Goal: Navigation & Orientation: Find specific page/section

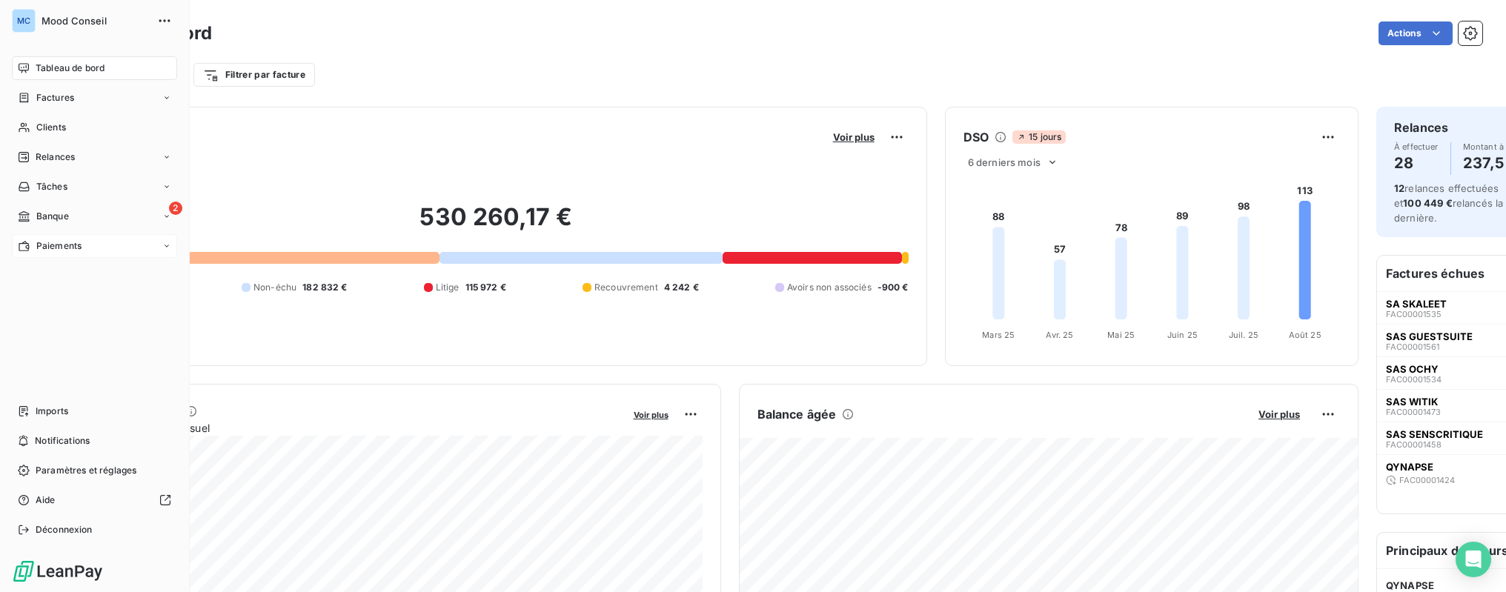
click at [45, 243] on span "Paiements" at bounding box center [58, 245] width 45 height 13
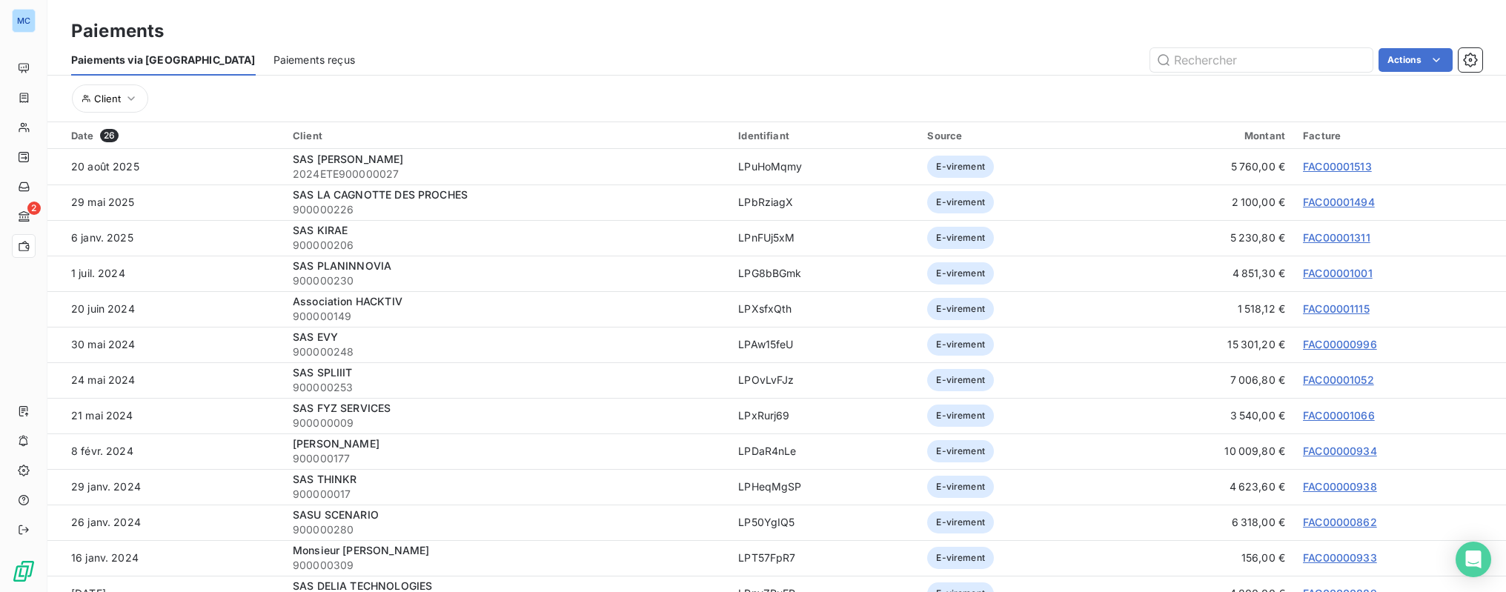
click at [145, 64] on span "Paiements via [GEOGRAPHIC_DATA]" at bounding box center [163, 60] width 185 height 15
click at [273, 62] on span "Paiements reçus" at bounding box center [314, 60] width 82 height 15
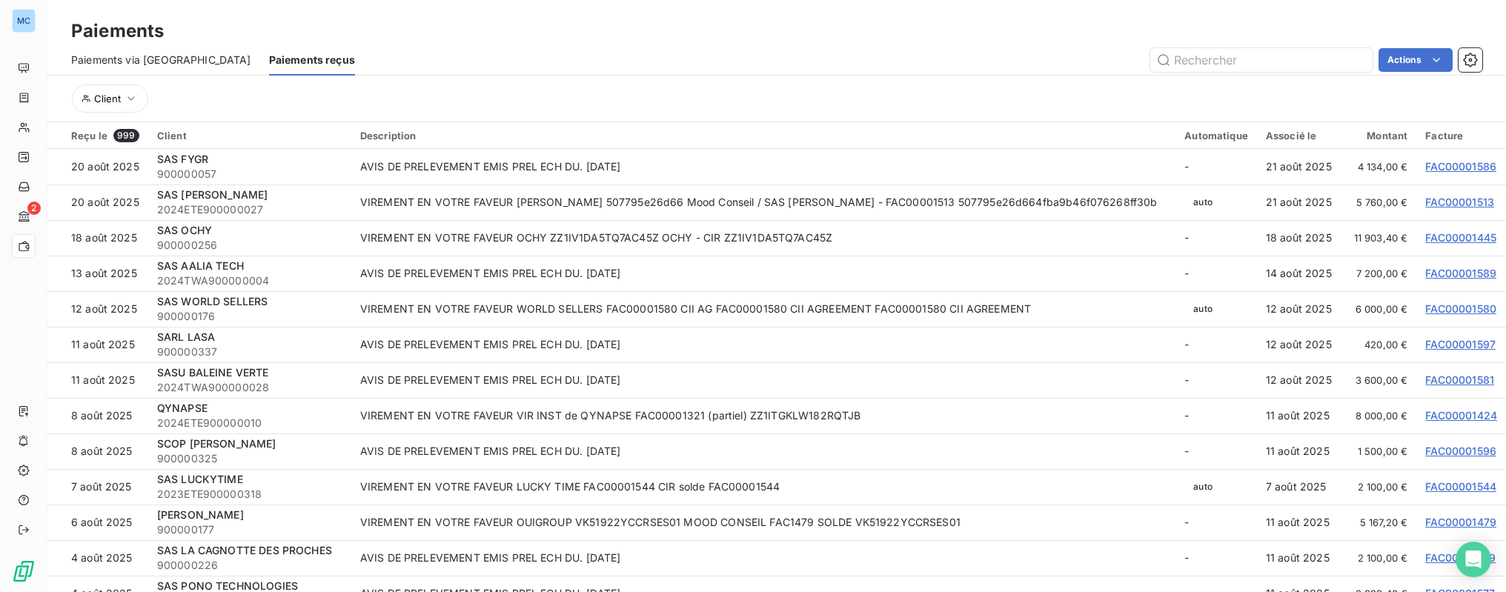
click at [136, 60] on span "Paiements via [GEOGRAPHIC_DATA]" at bounding box center [161, 60] width 180 height 15
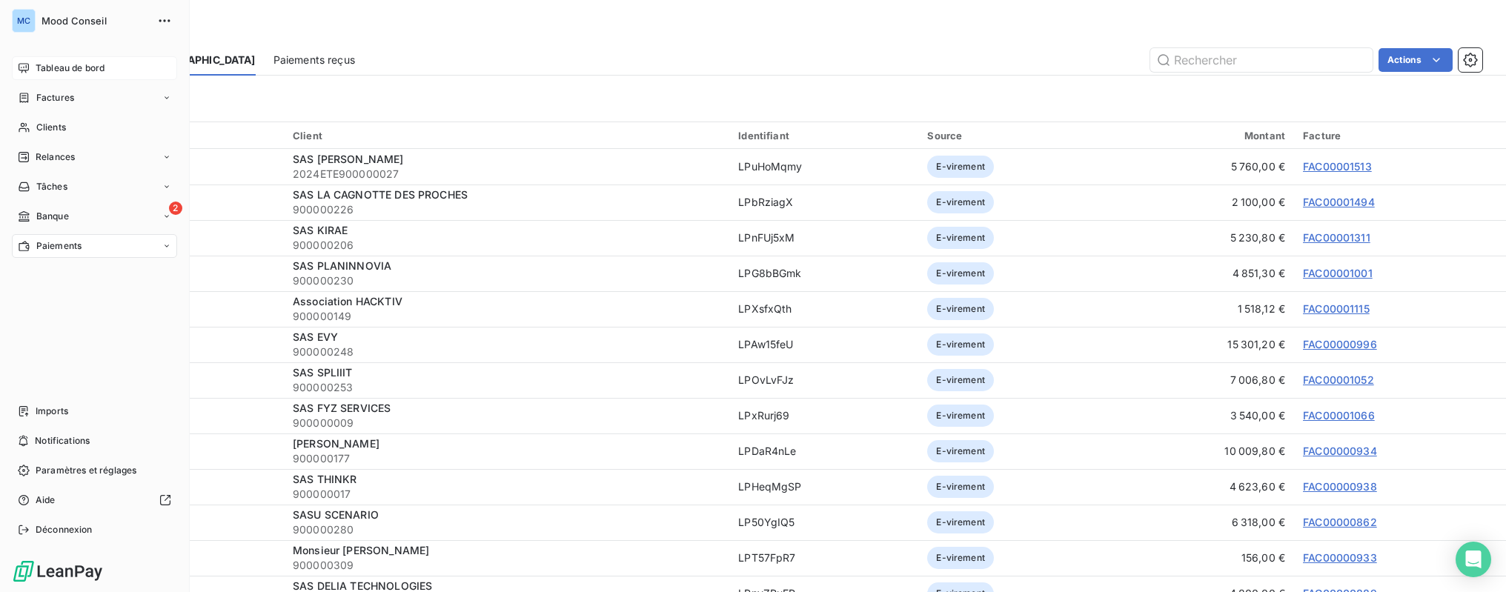
click at [54, 68] on span "Tableau de bord" at bounding box center [70, 68] width 69 height 13
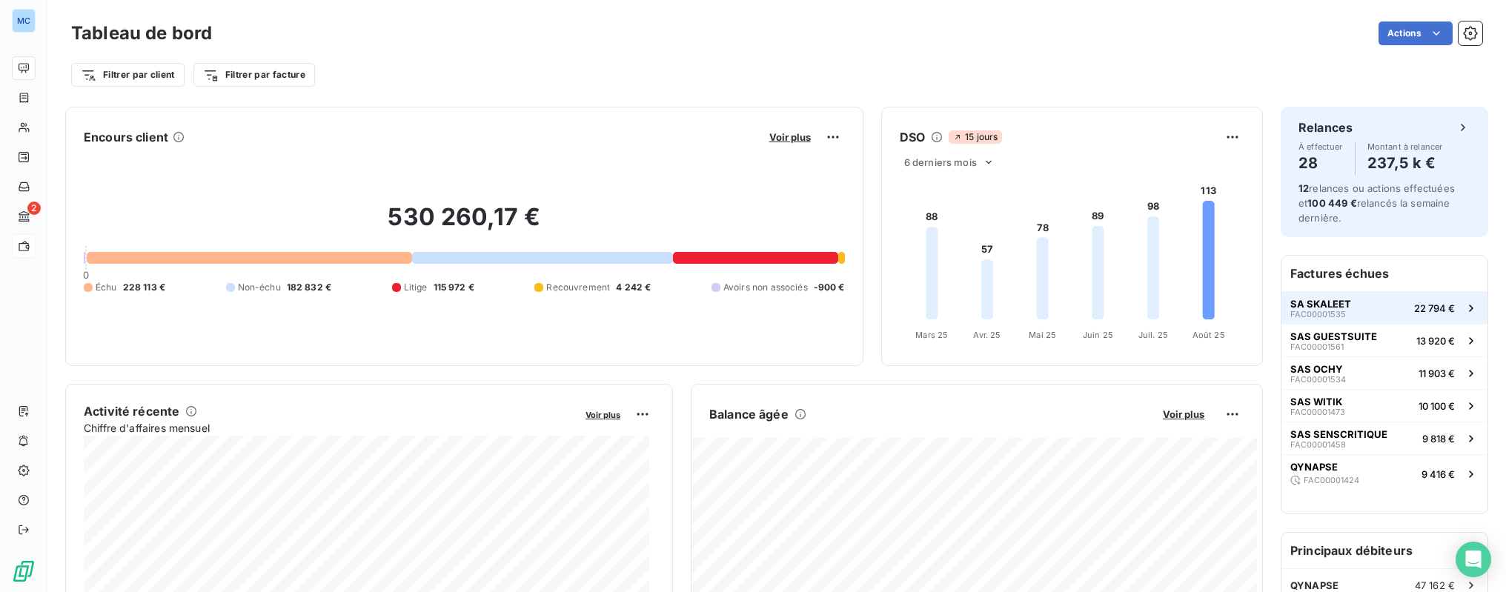
click at [1349, 305] on button "SA SKALEET FAC00001535 22 794 €" at bounding box center [1384, 307] width 206 height 33
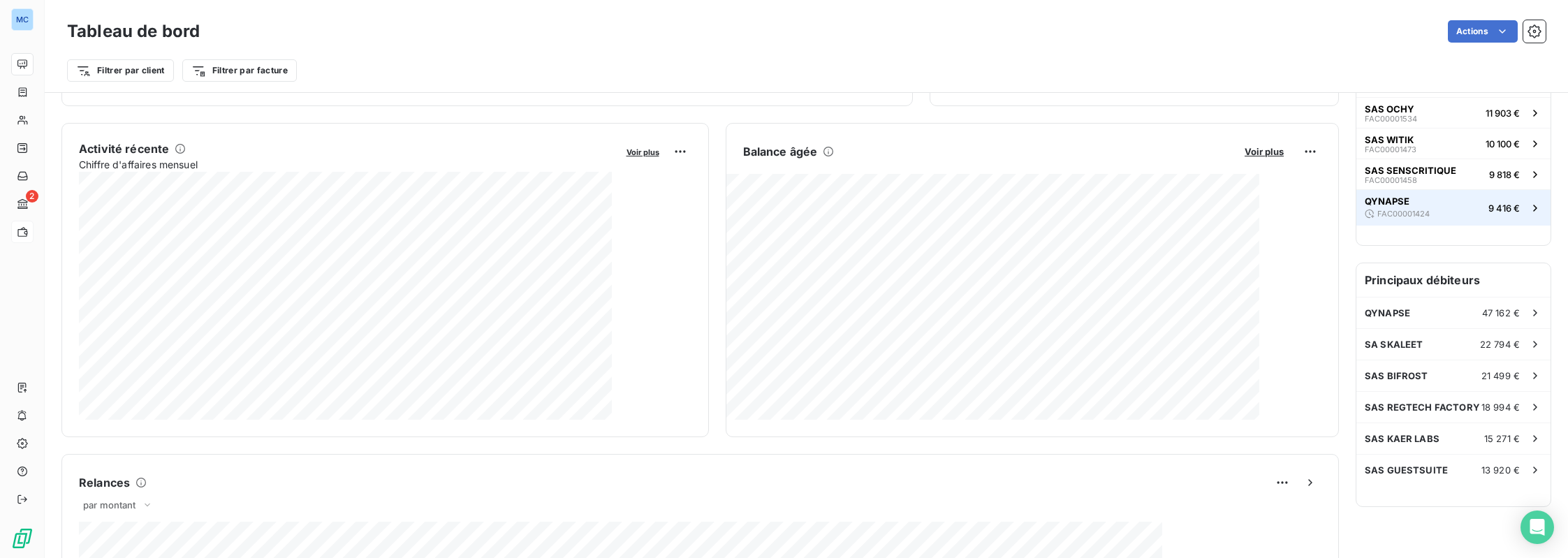
scroll to position [82, 0]
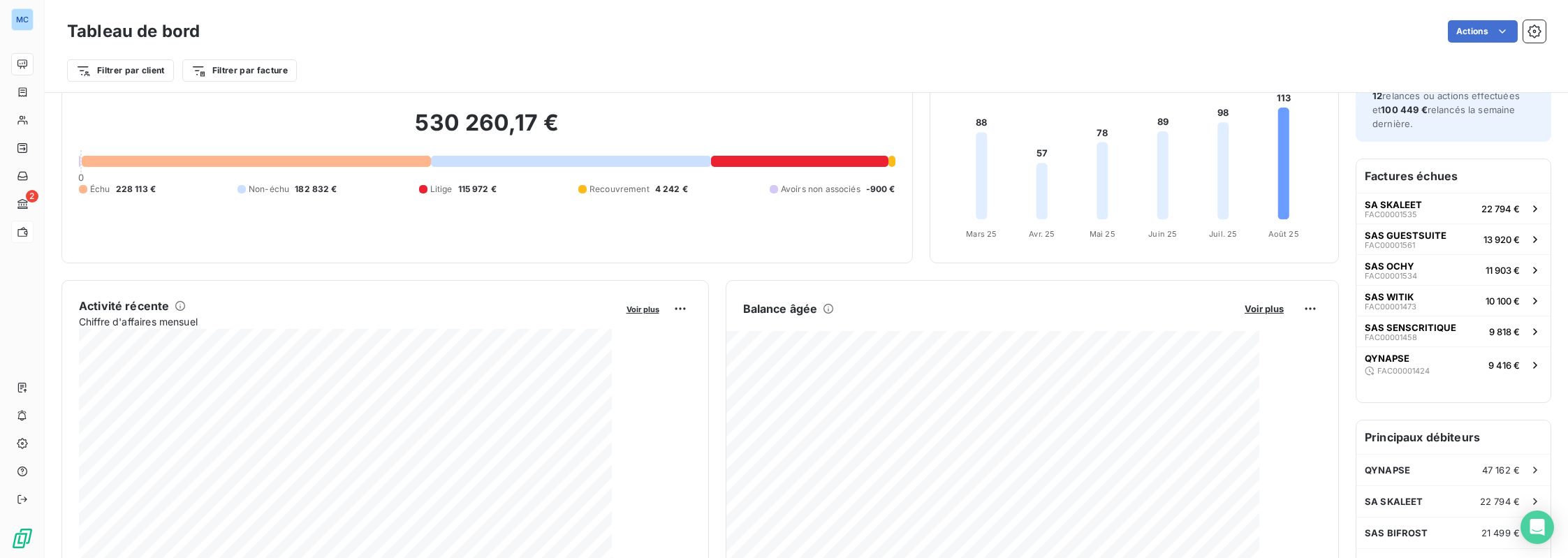
click at [310, 159] on div at bounding box center [256, 161] width 350 height 11
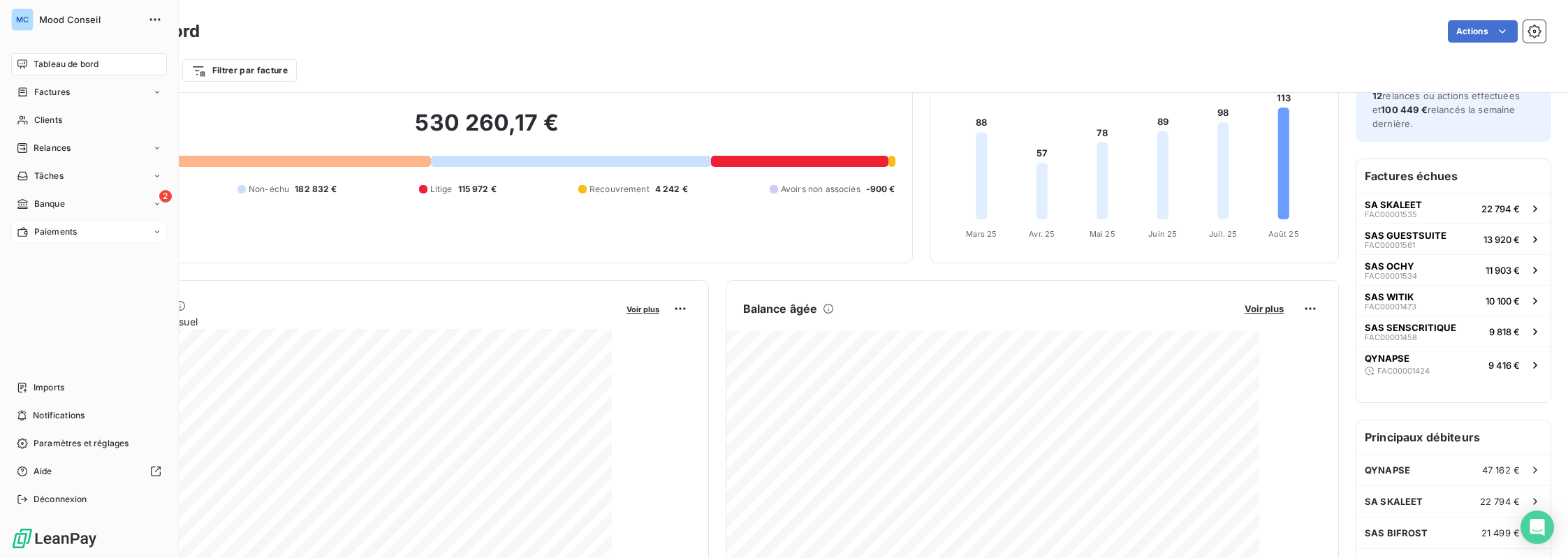
click at [53, 69] on span "Tableau de bord" at bounding box center [66, 64] width 65 height 12
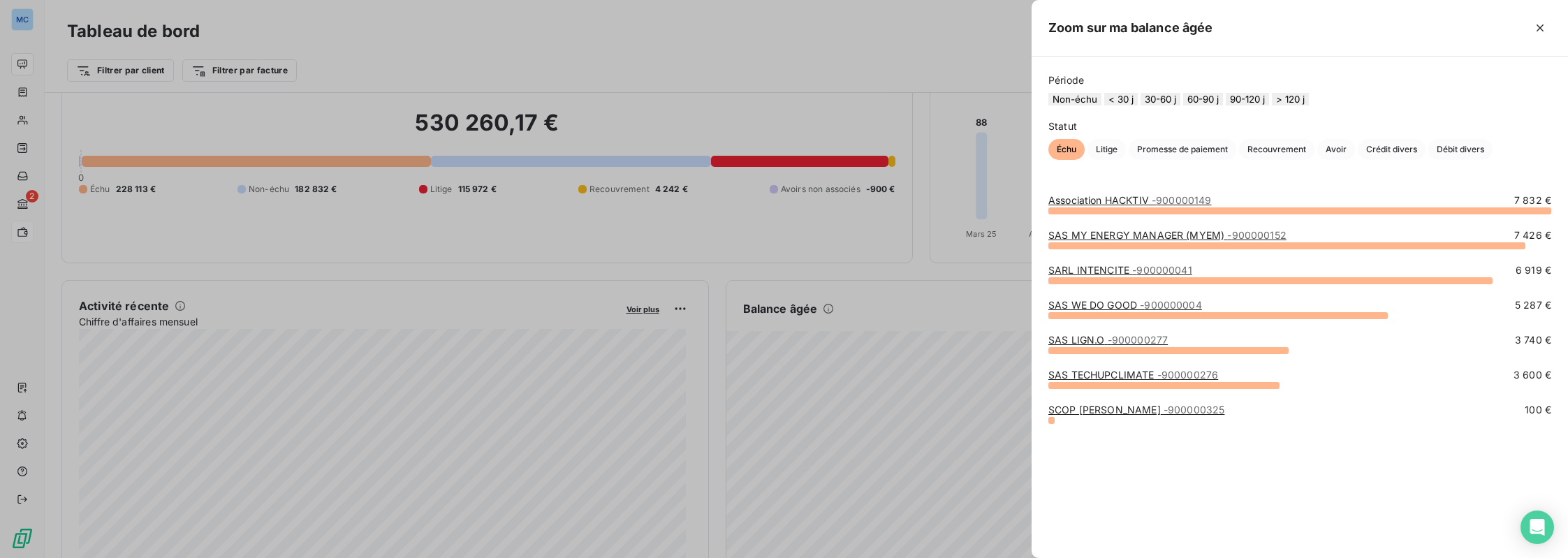
click at [855, 402] on div at bounding box center [784, 279] width 1568 height 558
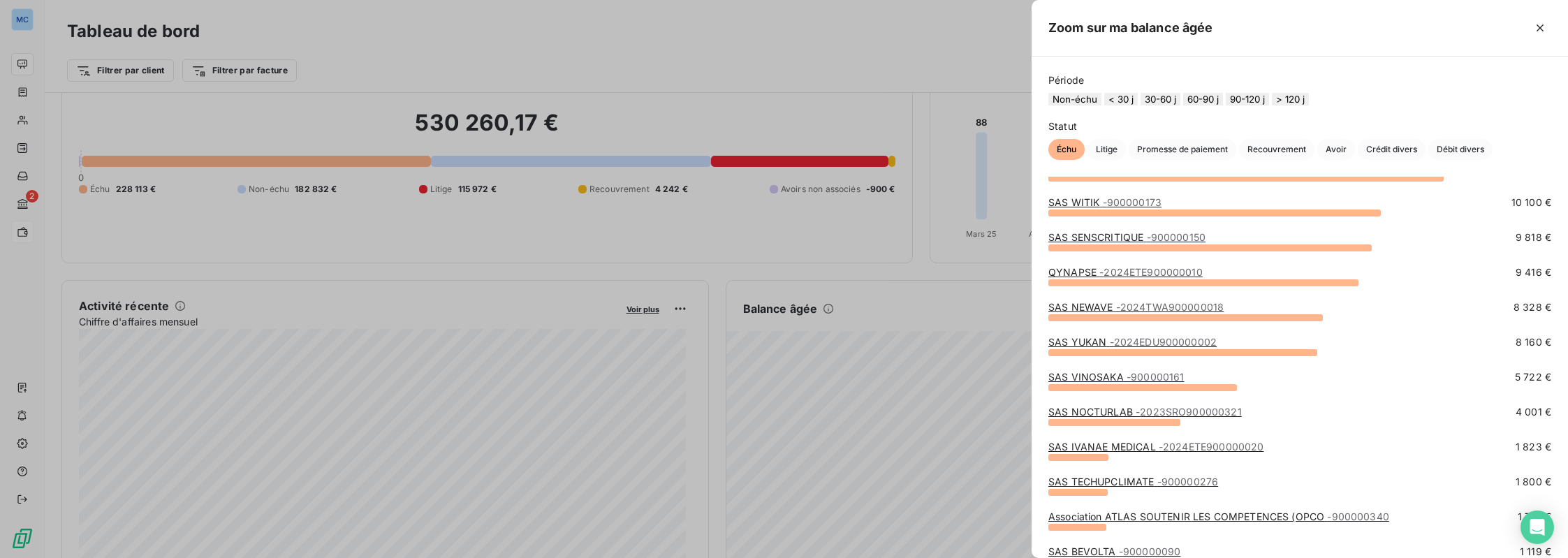
scroll to position [136, 0]
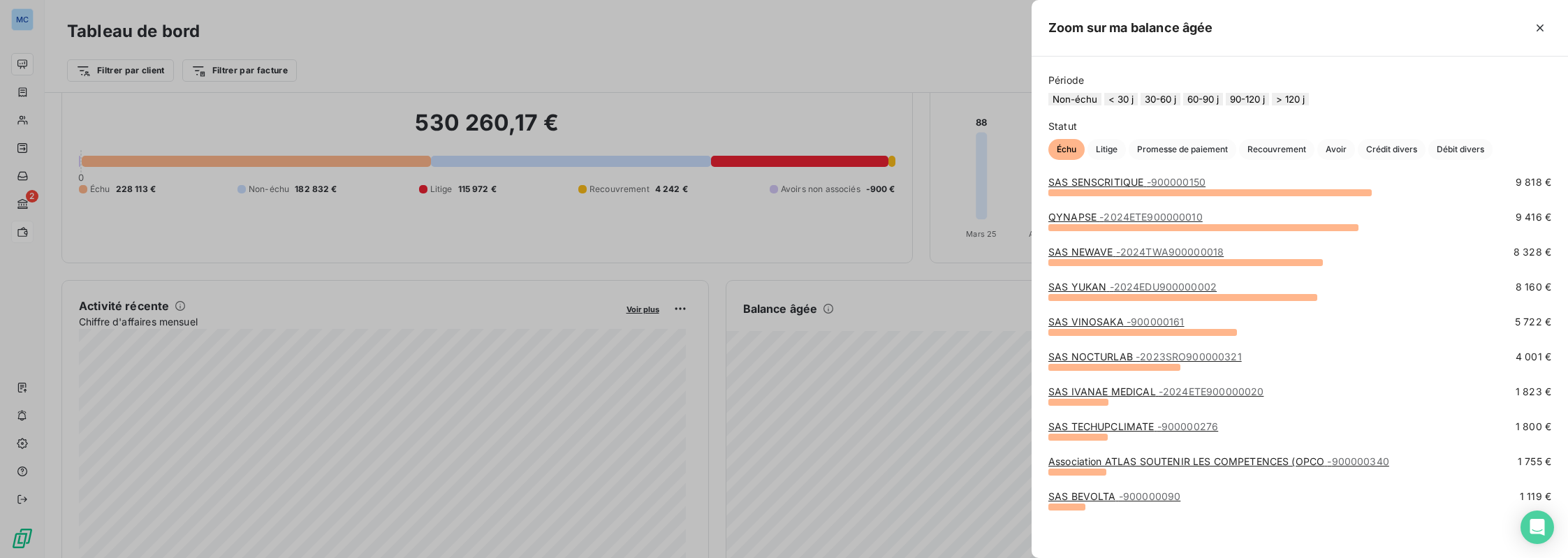
click at [913, 274] on div at bounding box center [784, 279] width 1568 height 558
